Goal: Transaction & Acquisition: Purchase product/service

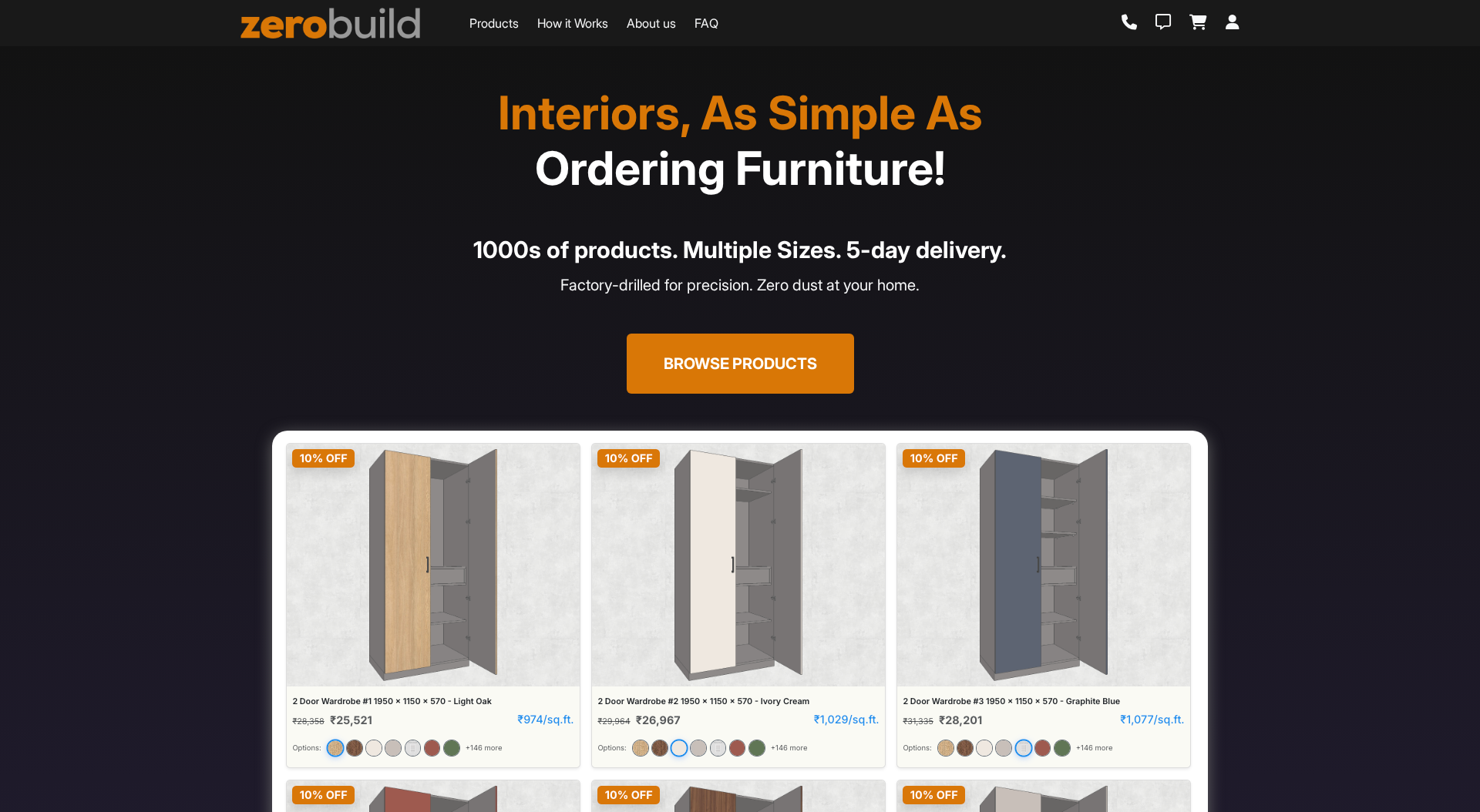
click at [734, 168] on span "Ordering Furniture!" at bounding box center [741, 168] width 411 height 56
click at [705, 101] on h1 "Interiors, As Simple As Ordering Furniture!" at bounding box center [740, 140] width 980 height 111
click at [732, 361] on button "Browse Products" at bounding box center [740, 364] width 228 height 60
click at [152, 327] on section "Interiors, As Simple As Ordering Furniture! 1000s of products. Multiple Sizes. …" at bounding box center [740, 595] width 1480 height 1097
click at [734, 385] on button "Browse Products" at bounding box center [740, 364] width 228 height 60
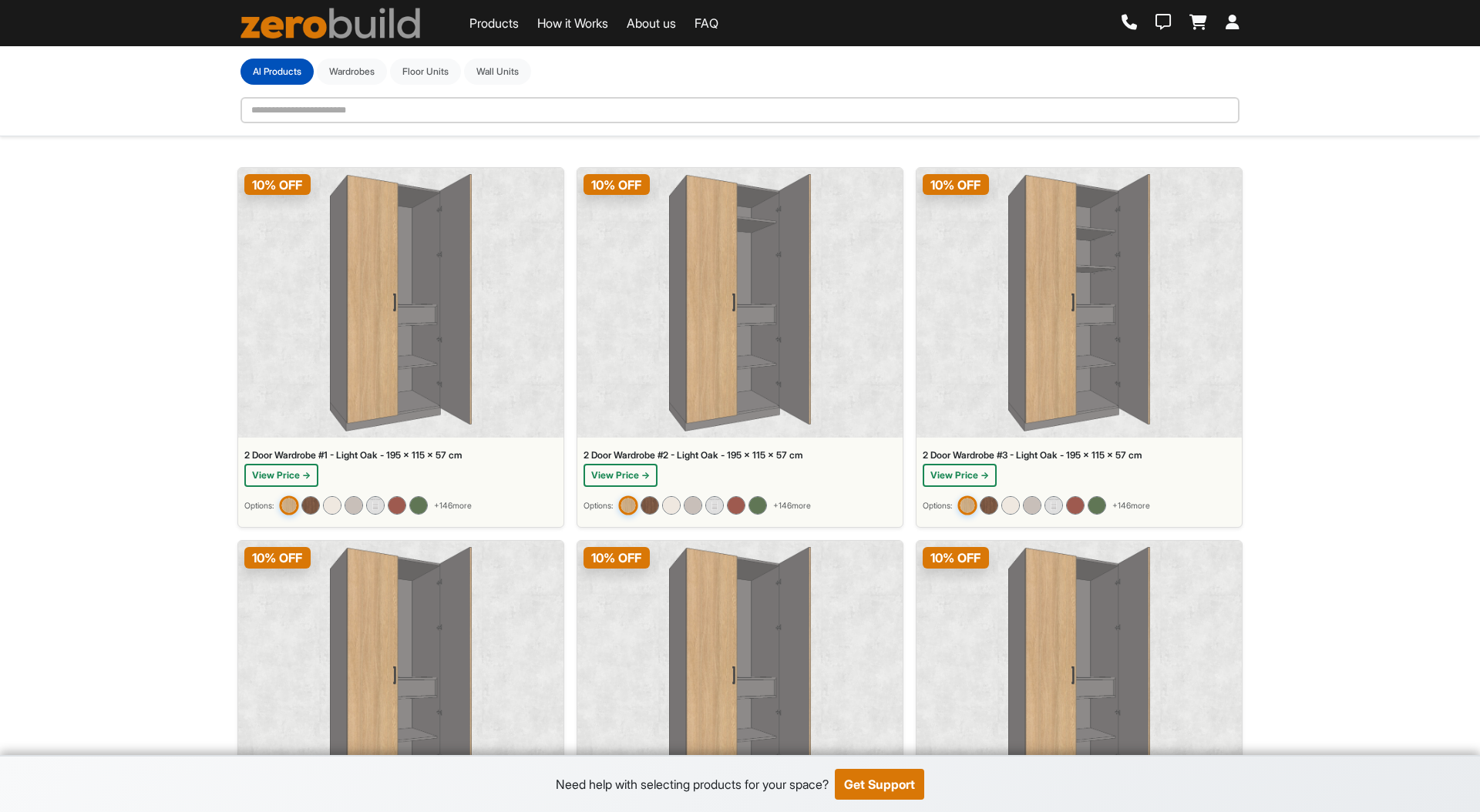
click at [671, 505] on img at bounding box center [671, 505] width 20 height 20
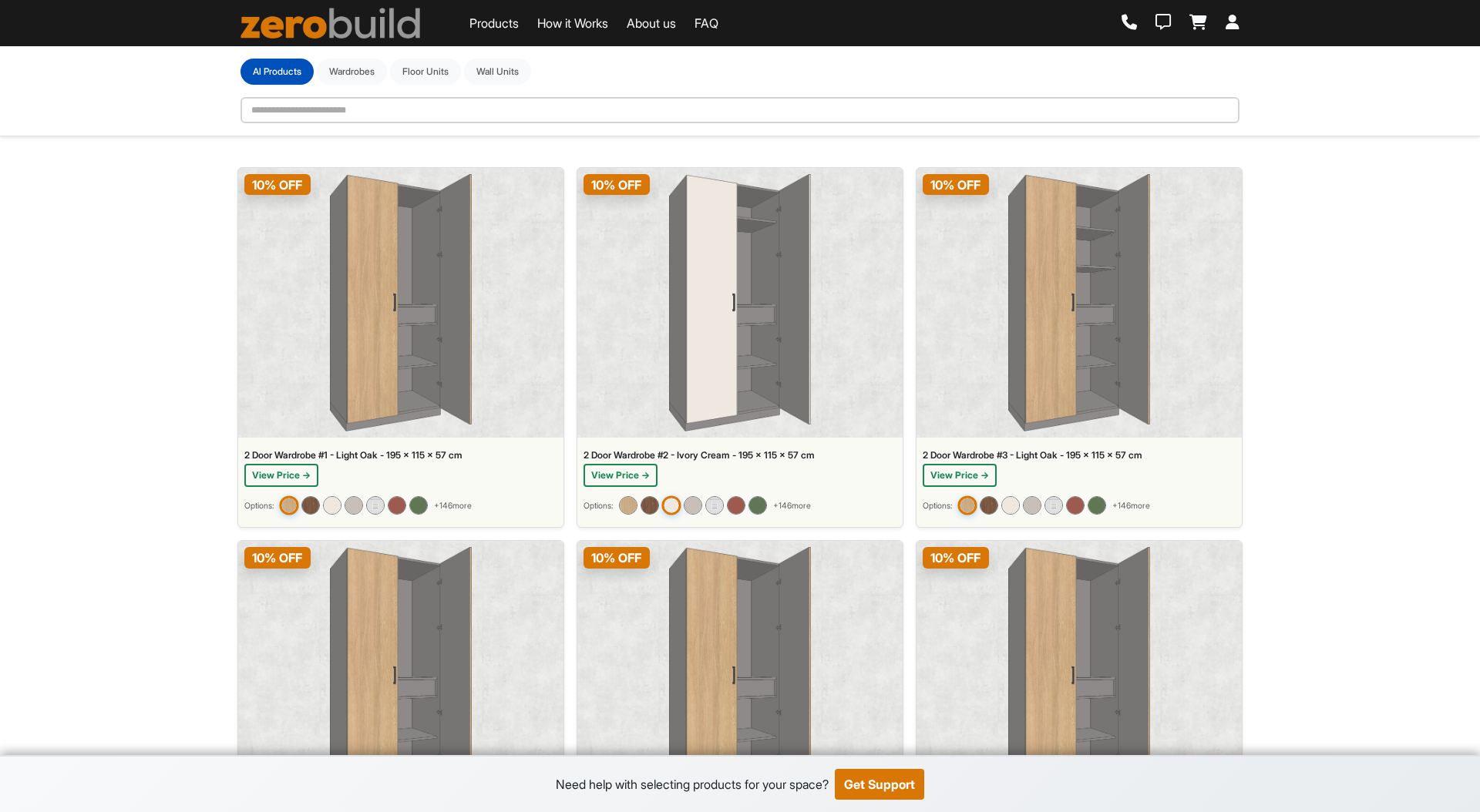
click at [727, 314] on img at bounding box center [740, 303] width 142 height 258
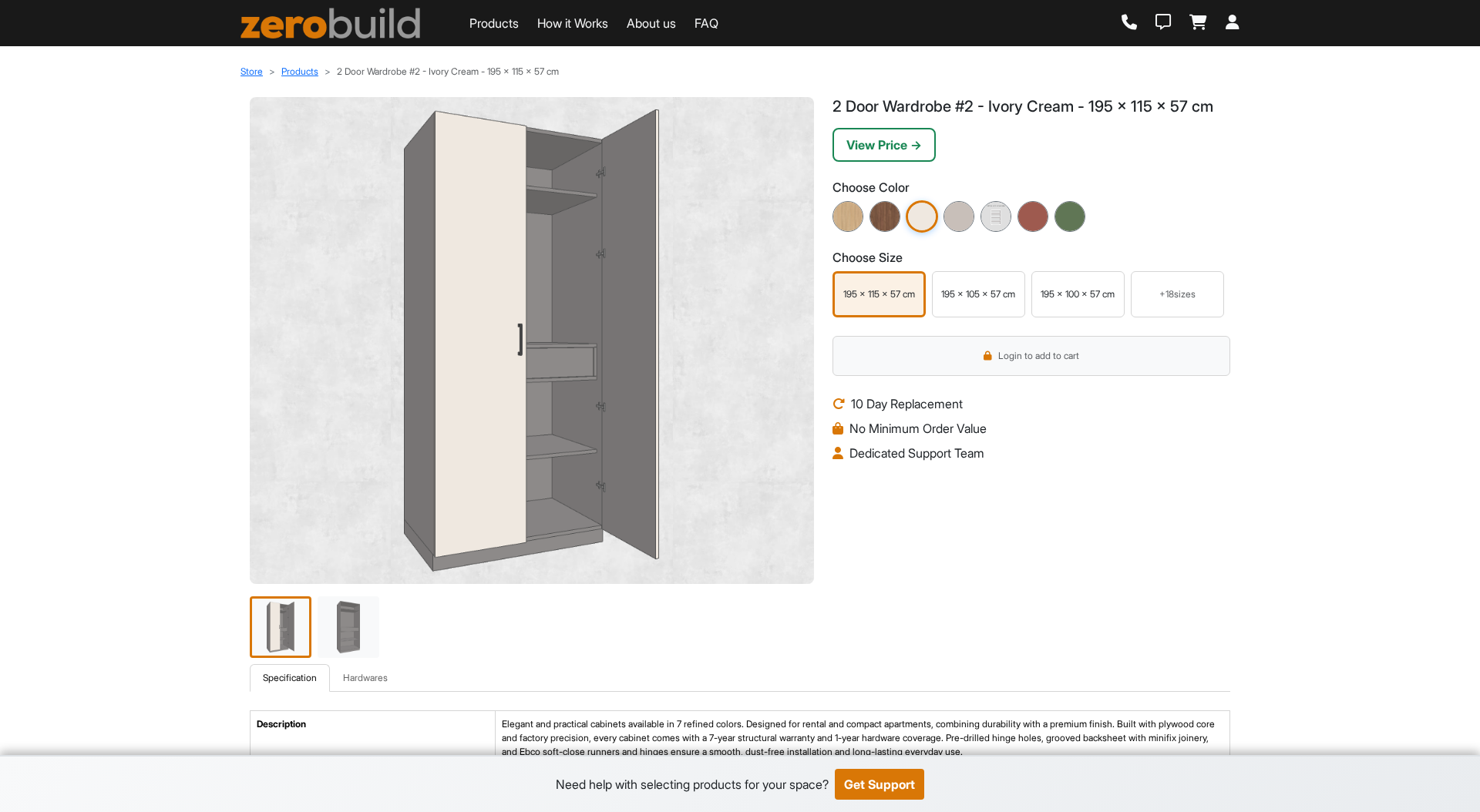
click at [996, 290] on div "195 x 105 x 57 cm" at bounding box center [979, 294] width 86 height 13
click at [1078, 290] on div "195 x 100 x 57 cm" at bounding box center [1078, 294] width 86 height 13
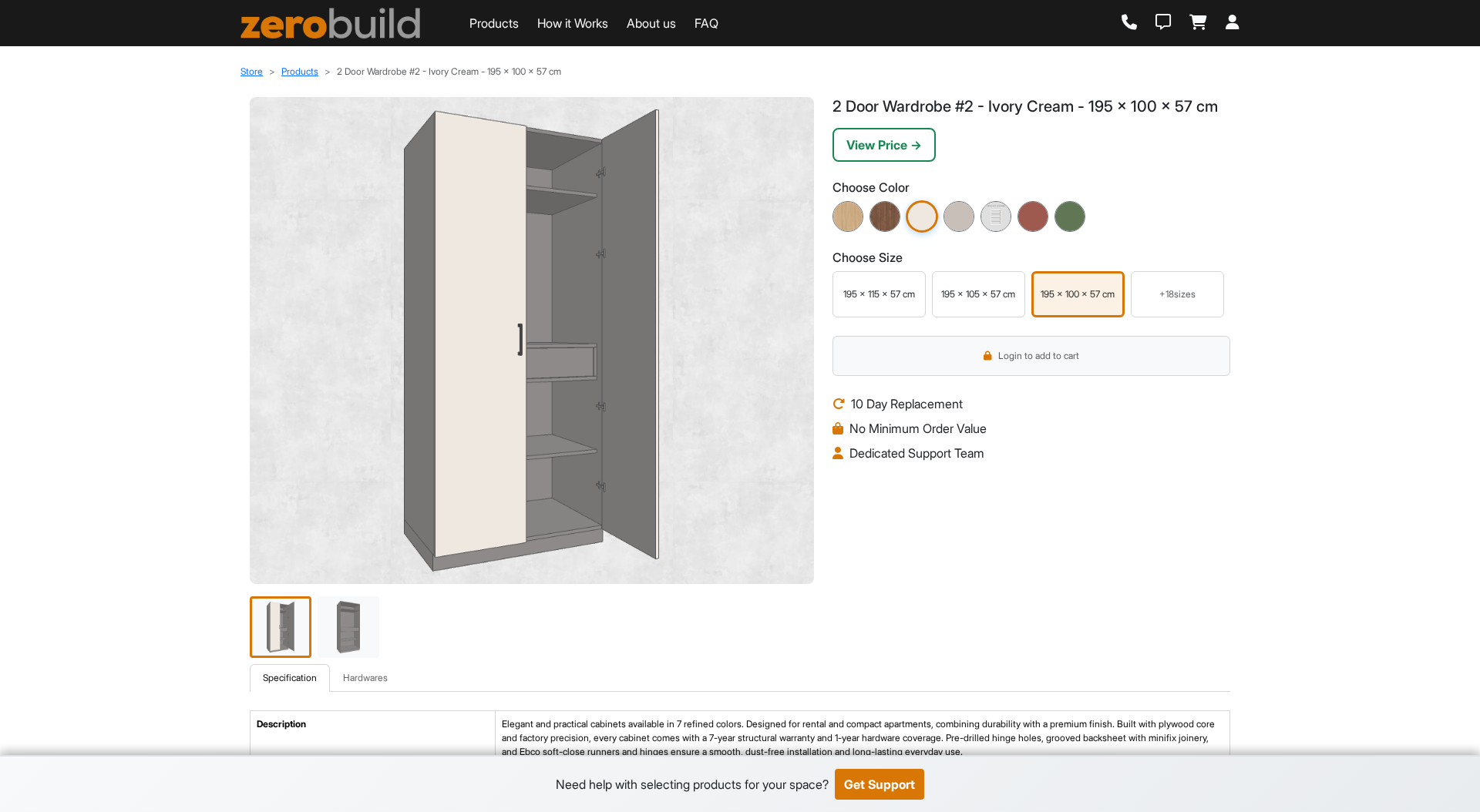
click at [373, 622] on img at bounding box center [348, 627] width 65 height 65
